Goal: Information Seeking & Learning: Learn about a topic

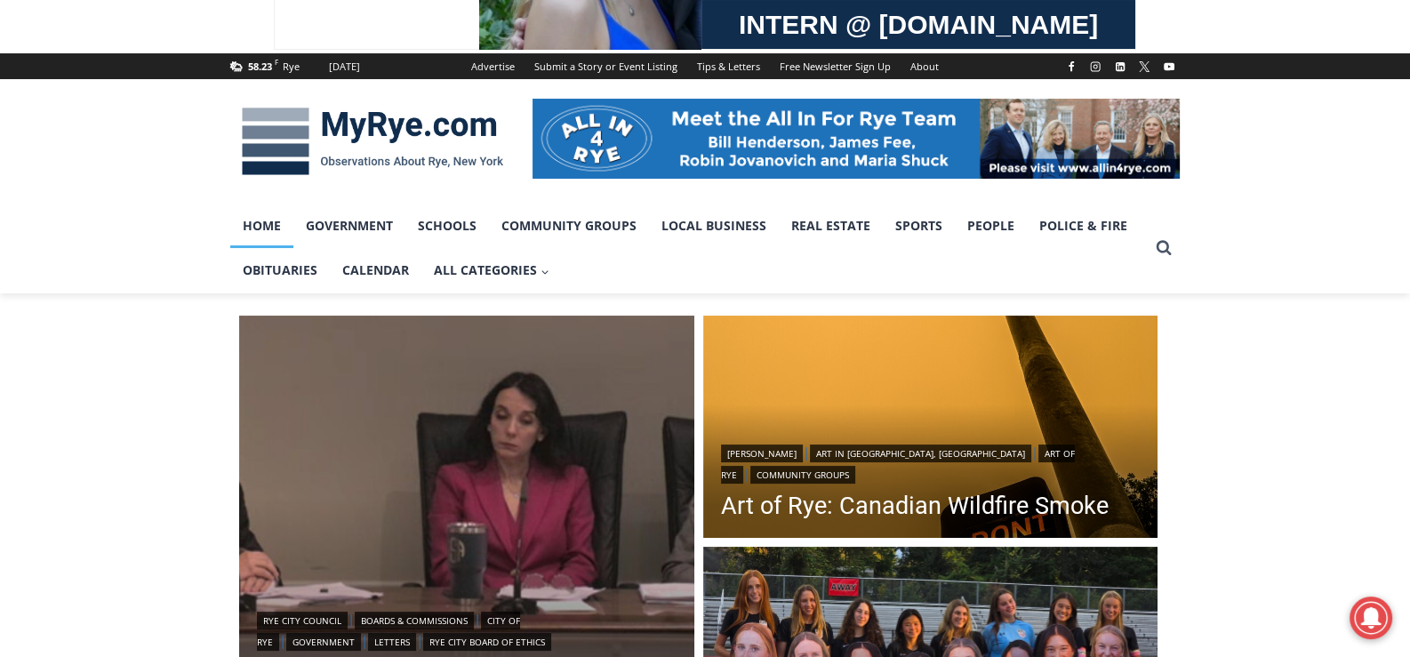
scroll to position [177, 0]
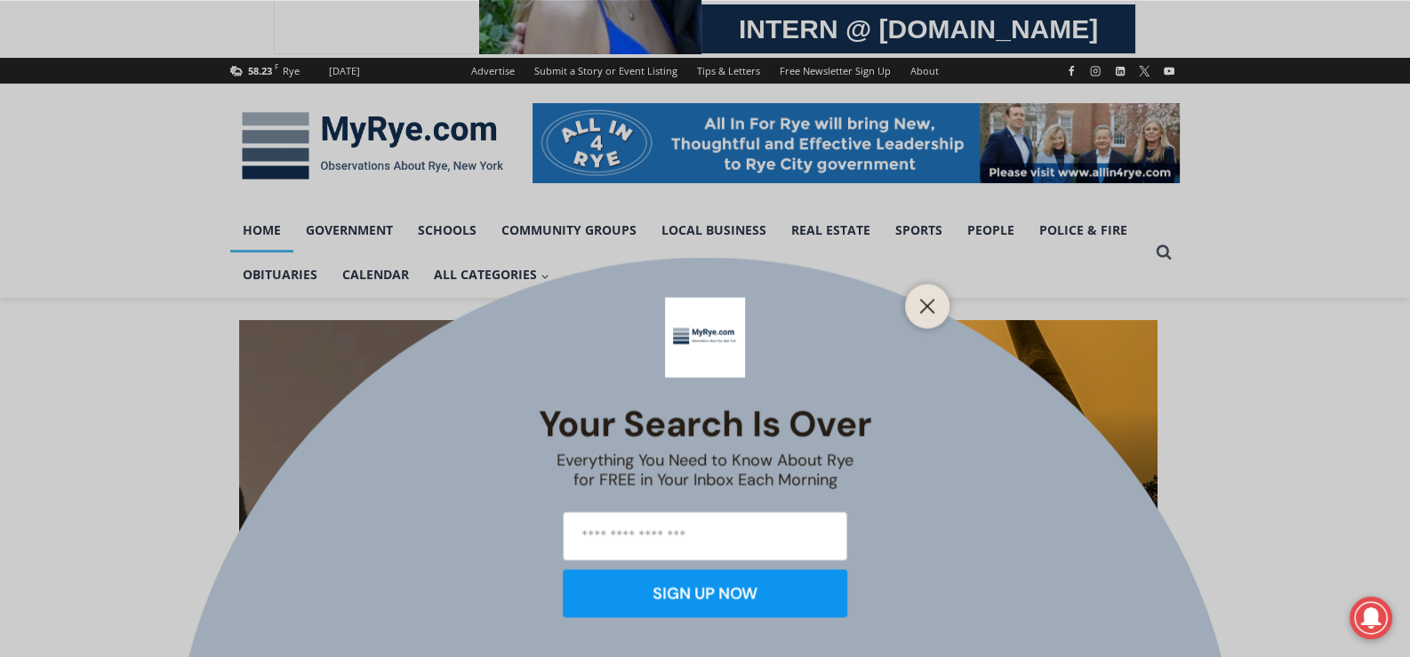
click at [295, 270] on div "Your Search is Over Everything You Need to Know About Rye for FREE in Your Inbo…" at bounding box center [705, 328] width 1410 height 657
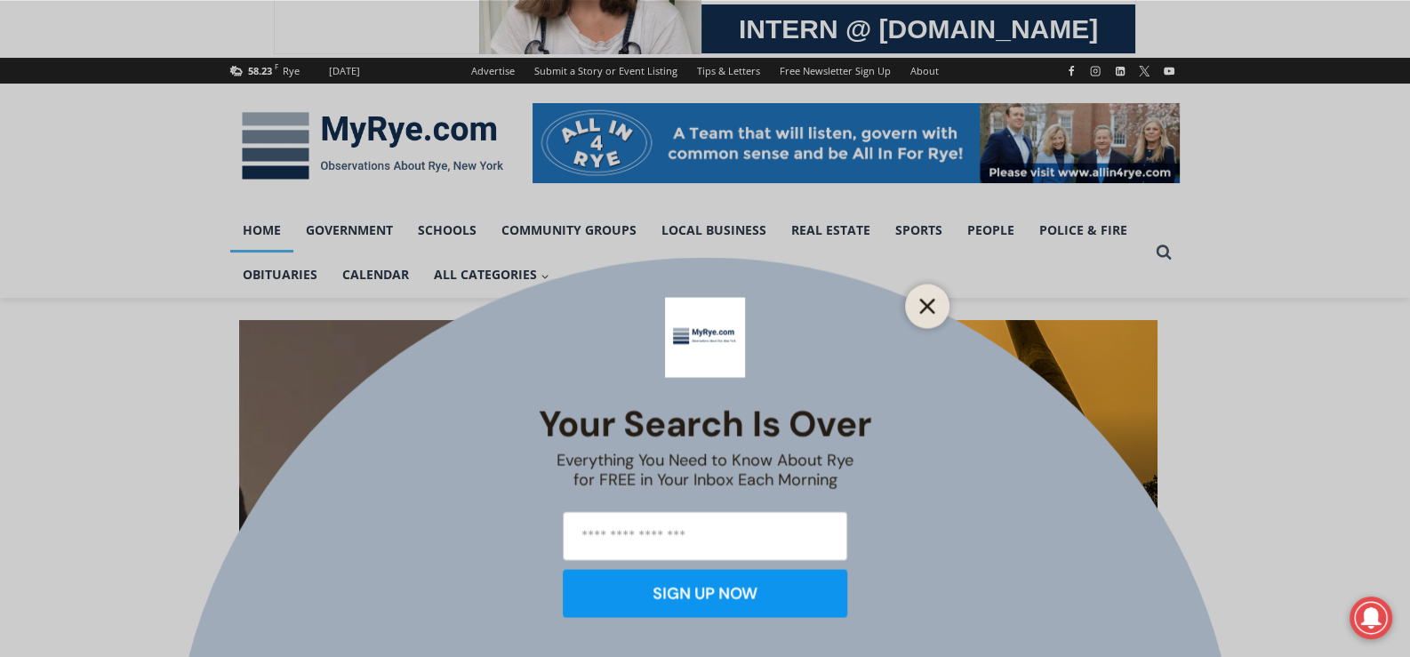
click at [934, 312] on line "Close" at bounding box center [927, 306] width 12 height 12
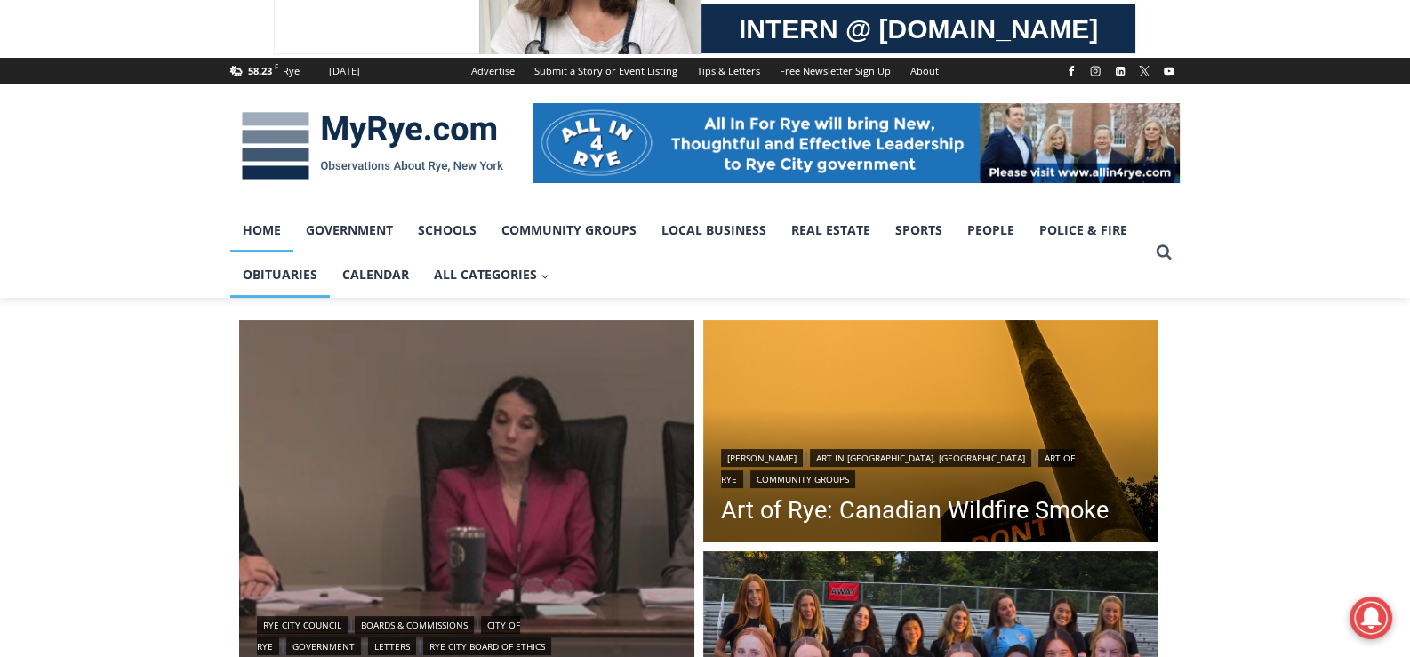
click at [305, 269] on link "Obituaries" at bounding box center [280, 275] width 100 height 44
